Goal: Task Accomplishment & Management: Manage account settings

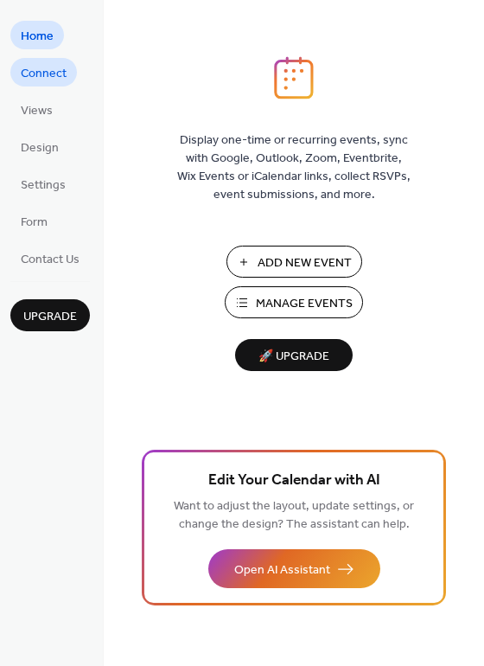
click at [40, 76] on span "Connect" at bounding box center [44, 74] width 46 height 18
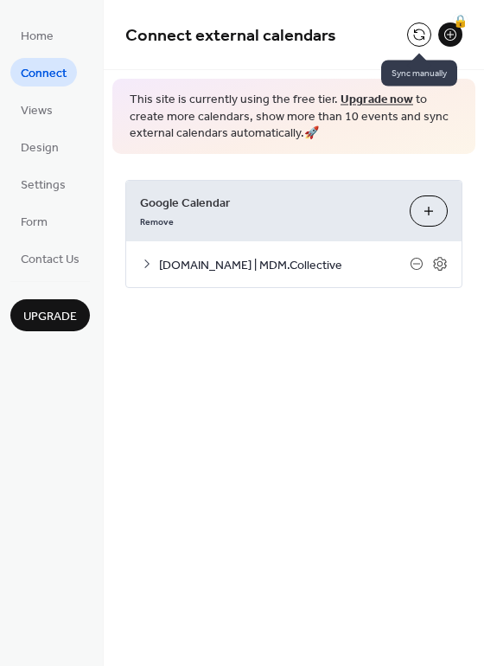
click at [415, 35] on button at bounding box center [419, 34] width 24 height 24
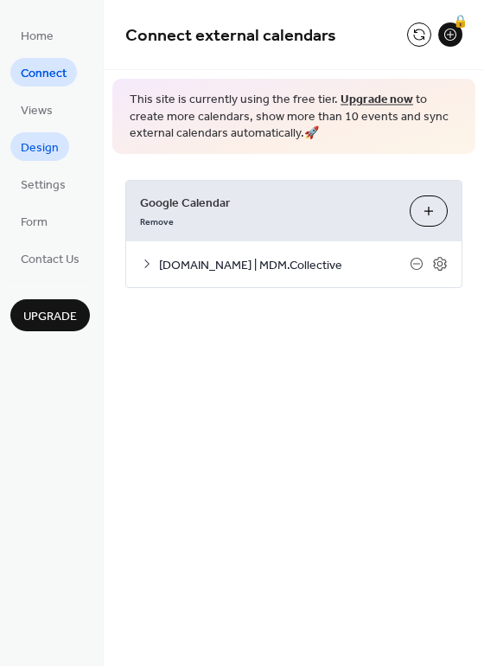
click at [36, 144] on span "Design" at bounding box center [40, 148] width 38 height 18
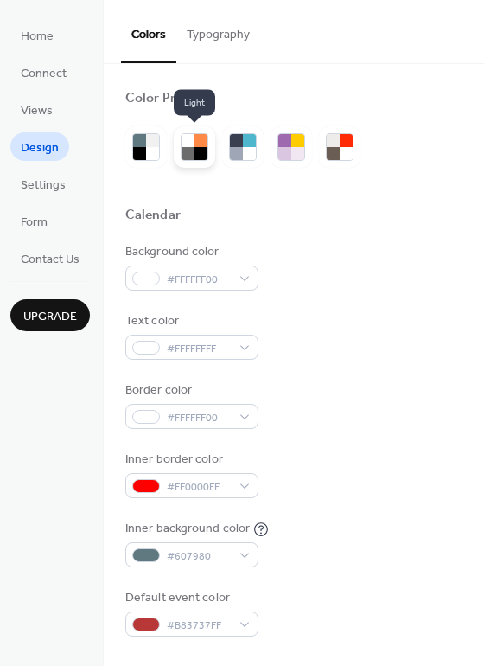
click at [184, 144] on div at bounding box center [188, 140] width 13 height 13
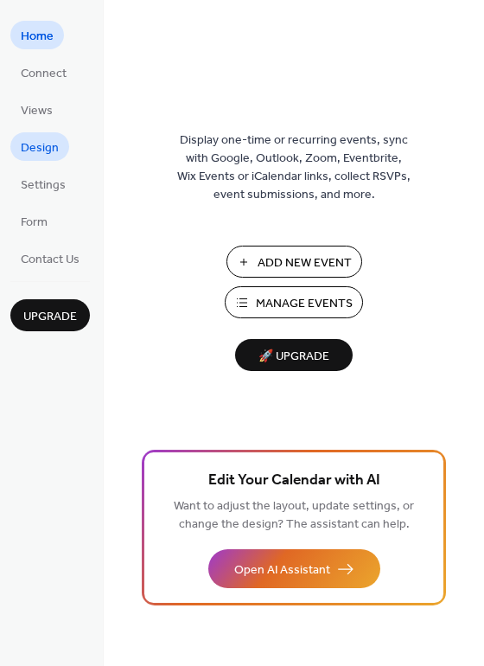
click at [17, 151] on link "Design" at bounding box center [39, 146] width 59 height 29
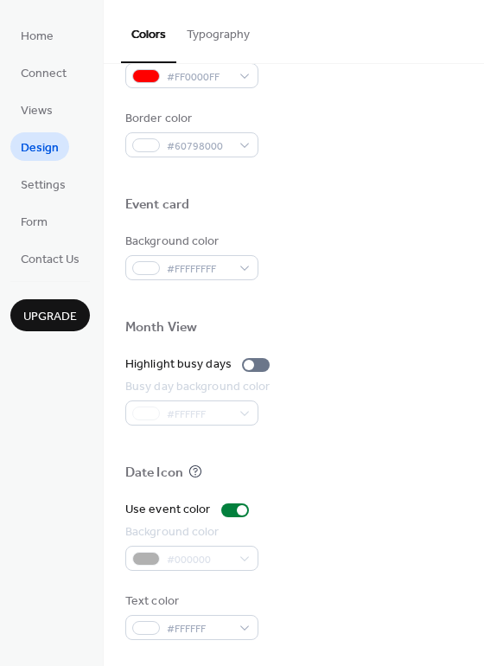
scroll to position [740, 0]
click at [237, 510] on div at bounding box center [242, 510] width 10 height 10
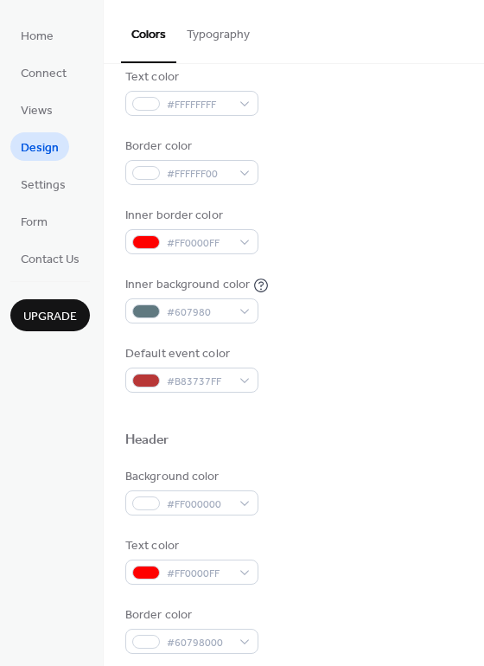
scroll to position [212, 0]
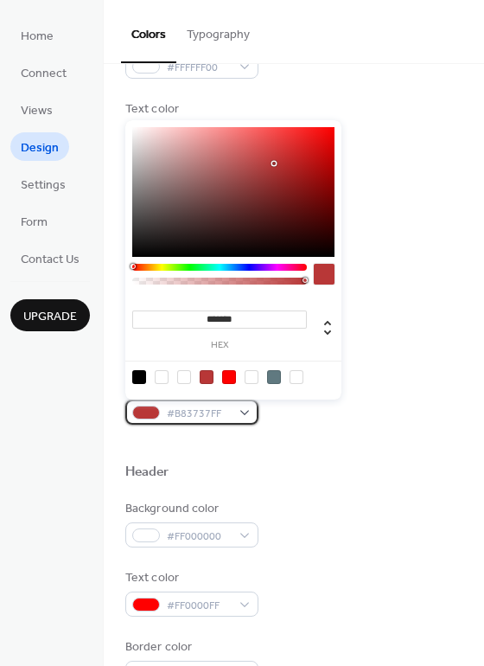
click at [242, 414] on div "#B83737FF" at bounding box center [191, 412] width 133 height 25
click at [366, 442] on div at bounding box center [293, 444] width 337 height 39
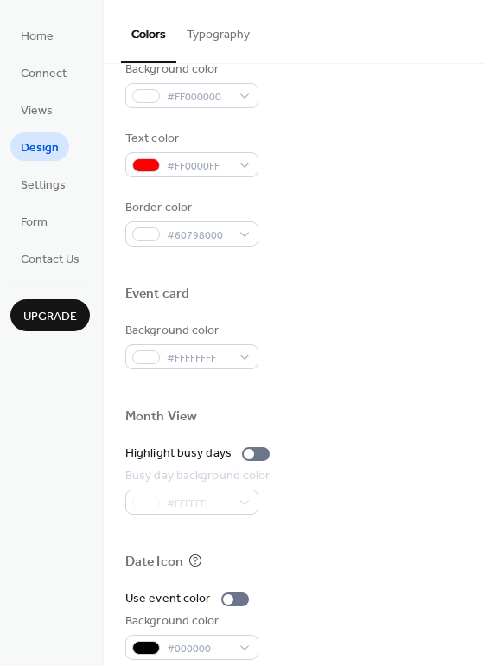
scroll to position [740, 0]
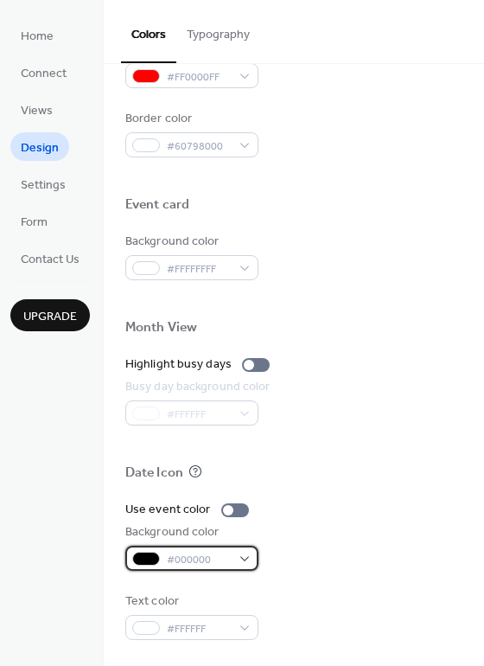
click at [226, 557] on span "#000000" at bounding box center [199, 560] width 64 height 18
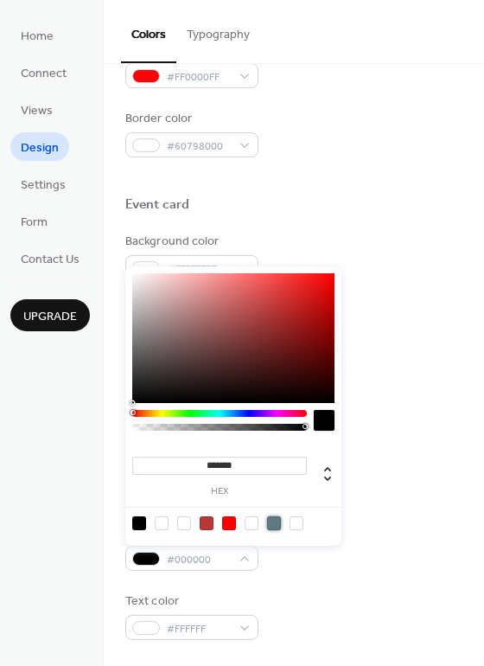
click at [275, 518] on div at bounding box center [274, 523] width 14 height 14
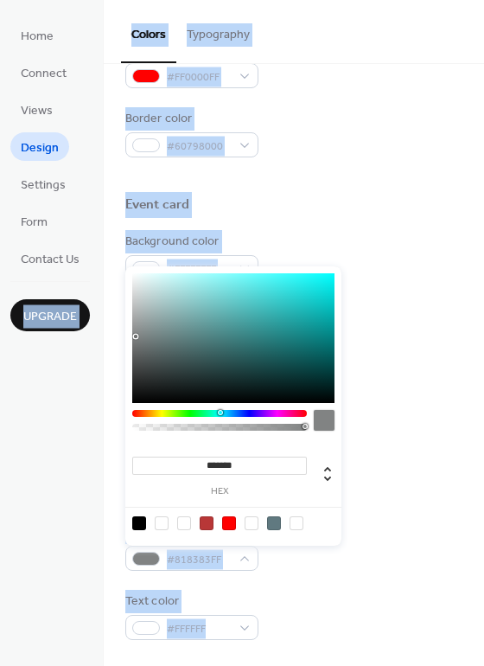
type input "*******"
drag, startPoint x: 135, startPoint y: 337, endPoint x: 90, endPoint y: 339, distance: 45.1
click at [90, 339] on body "Home Connect Views Design Settings Form Contact Us Upgrade Design Upgrade Color…" at bounding box center [242, 333] width 484 height 666
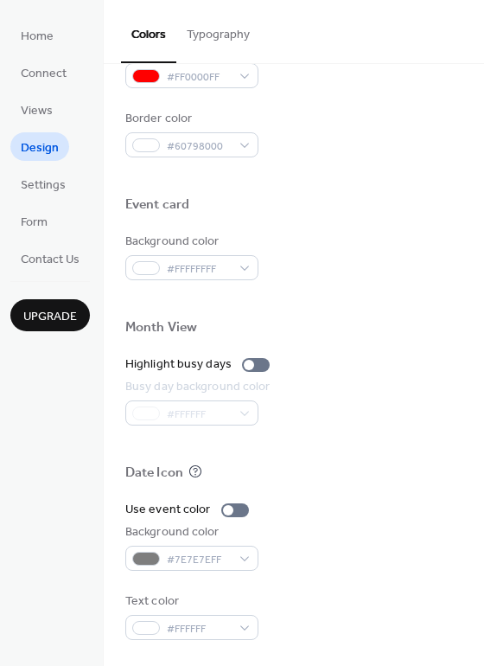
click at [225, 550] on div "#7E7E7EFF" at bounding box center [191, 558] width 133 height 25
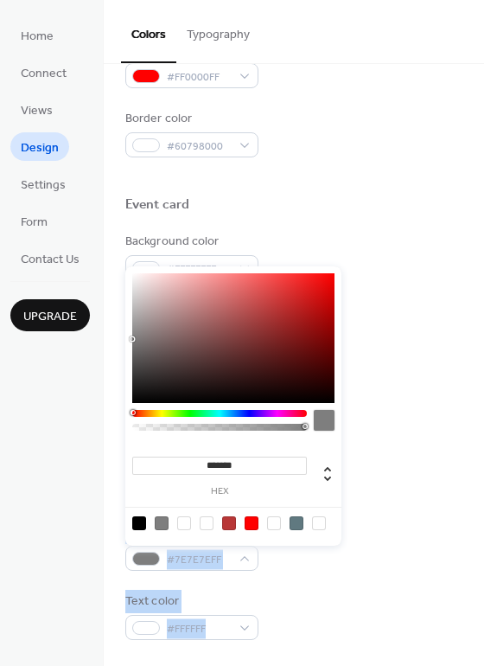
drag, startPoint x: 125, startPoint y: 327, endPoint x: 118, endPoint y: 289, distance: 38.7
click at [118, 289] on body "Home Connect Views Design Settings Form Contact Us Upgrade Design Upgrade Color…" at bounding box center [242, 333] width 484 height 666
click at [106, 301] on body "Home Connect Views Design Settings Form Contact Us Upgrade Design Upgrade Color…" at bounding box center [242, 333] width 484 height 666
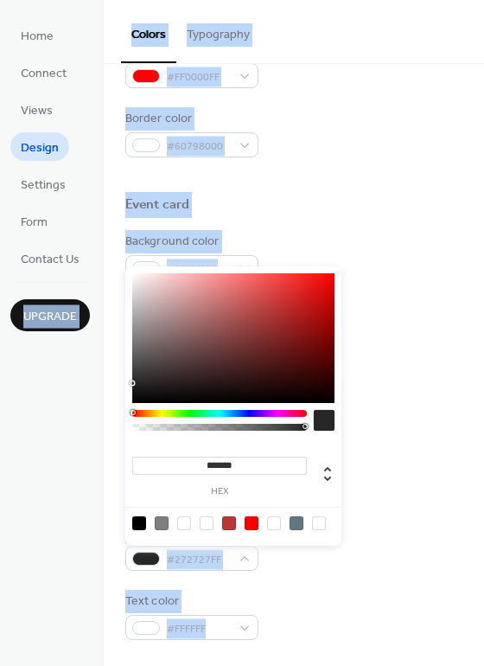
drag, startPoint x: 147, startPoint y: 366, endPoint x: 93, endPoint y: 384, distance: 57.4
click at [93, 384] on body "Home Connect Views Design Settings Form Contact Us Upgrade Design Upgrade Color…" at bounding box center [242, 333] width 484 height 666
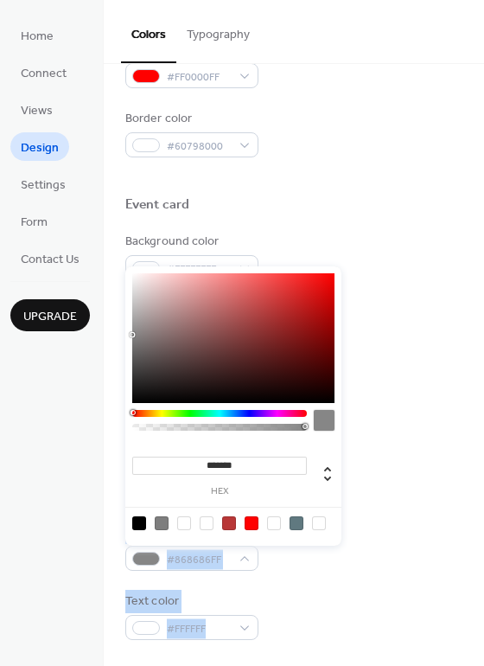
drag, startPoint x: 142, startPoint y: 335, endPoint x: 108, endPoint y: 335, distance: 33.7
click at [108, 335] on body "Home Connect Views Design Settings Form Contact Us Upgrade Design Upgrade Color…" at bounding box center [242, 333] width 484 height 666
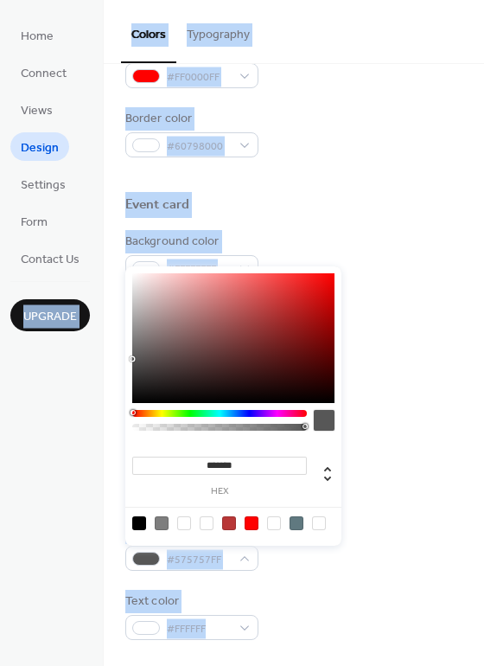
drag, startPoint x: 151, startPoint y: 347, endPoint x: 95, endPoint y: 359, distance: 56.7
click at [95, 359] on body "Home Connect Views Design Settings Form Contact Us Upgrade Design Upgrade Color…" at bounding box center [242, 333] width 484 height 666
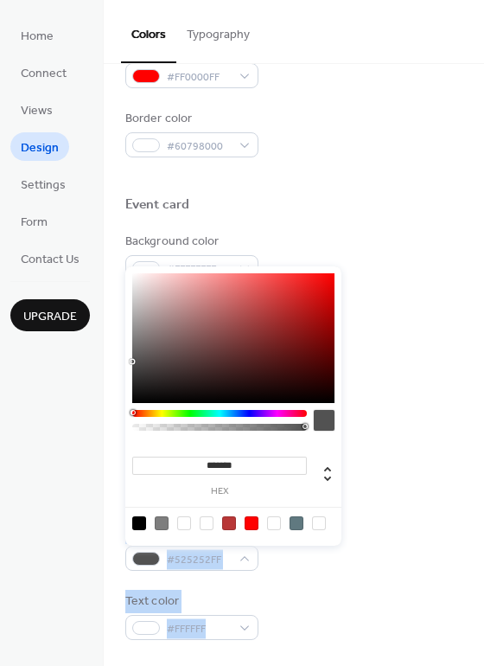
drag, startPoint x: 139, startPoint y: 360, endPoint x: 118, endPoint y: 362, distance: 21.7
click at [118, 362] on body "Home Connect Views Design Settings Form Contact Us Upgrade Design Upgrade Color…" at bounding box center [242, 333] width 484 height 666
click at [117, 371] on body "Home Connect Views Design Settings Form Contact Us Upgrade Design Upgrade Color…" at bounding box center [242, 333] width 484 height 666
drag, startPoint x: 146, startPoint y: 357, endPoint x: 107, endPoint y: 349, distance: 39.7
click at [109, 349] on body "Home Connect Views Design Settings Form Contact Us Upgrade Design Upgrade Color…" at bounding box center [242, 333] width 484 height 666
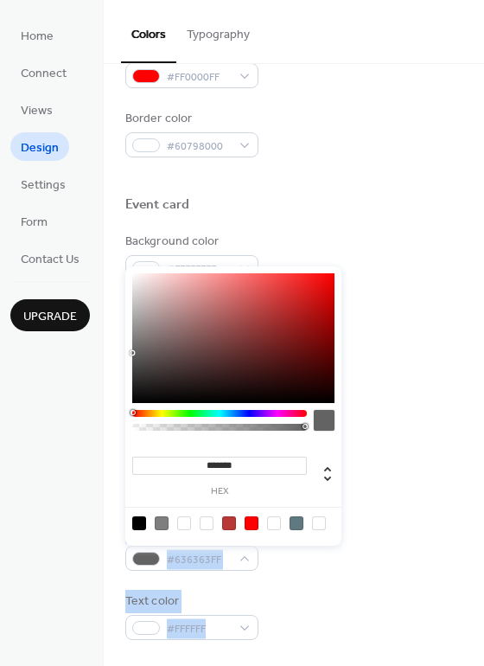
type input "*******"
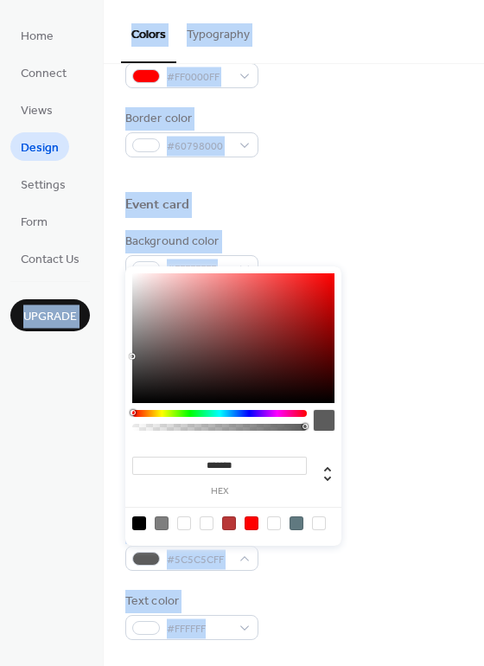
drag, startPoint x: 120, startPoint y: 355, endPoint x: 87, endPoint y: 356, distance: 33.8
click at [87, 356] on body "Home Connect Views Design Settings Form Contact Us Upgrade Design Upgrade Color…" at bounding box center [242, 333] width 484 height 666
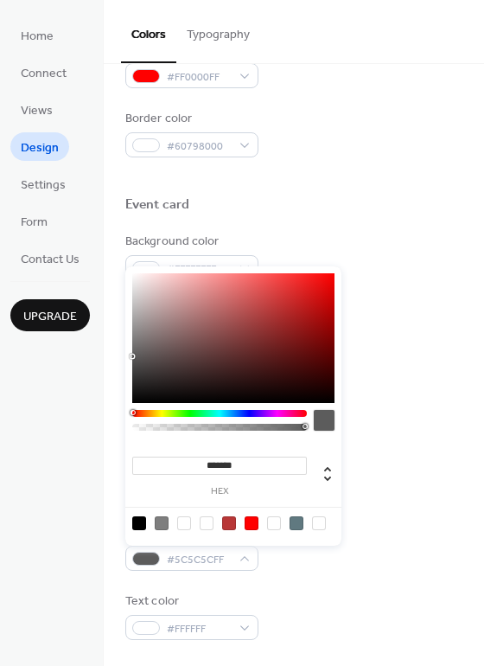
click at [366, 490] on div at bounding box center [293, 494] width 337 height 14
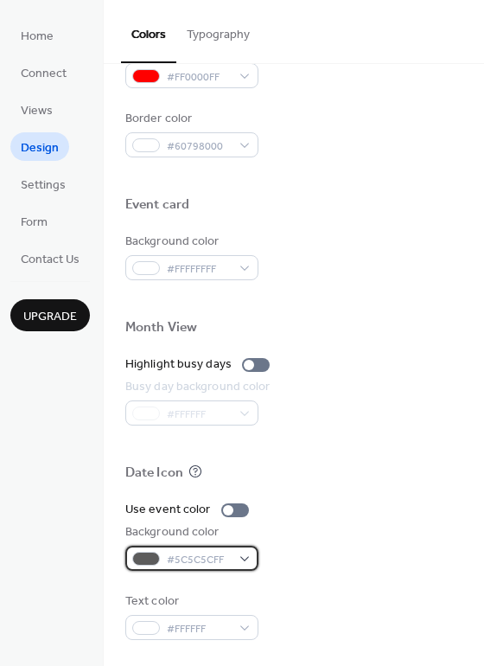
click at [238, 554] on div "#5C5C5CFF" at bounding box center [191, 558] width 133 height 25
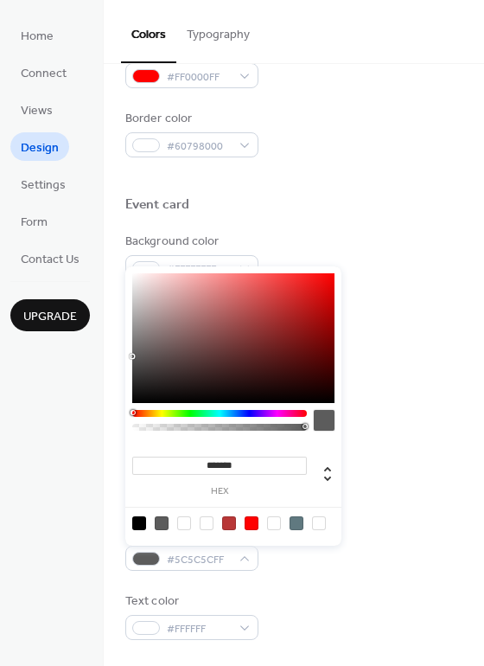
click at [228, 522] on div at bounding box center [229, 523] width 14 height 14
type input "*******"
click at [295, 307] on div at bounding box center [233, 338] width 202 height 130
